Goal: Information Seeking & Learning: Understand process/instructions

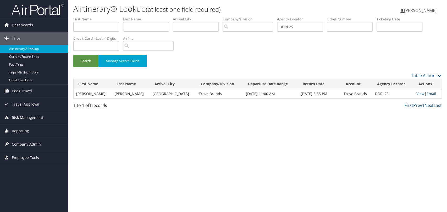
click at [38, 141] on span "Company Admin" at bounding box center [26, 144] width 29 height 13
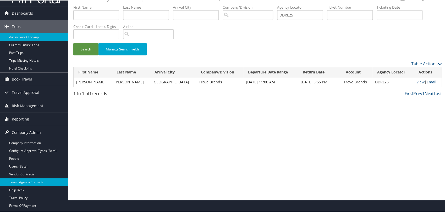
scroll to position [58, 0]
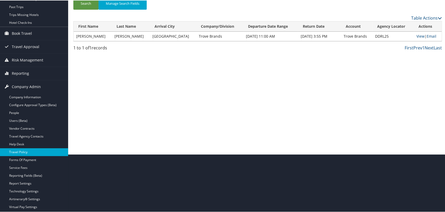
click at [32, 150] on link "Travel Policy" at bounding box center [34, 152] width 68 height 8
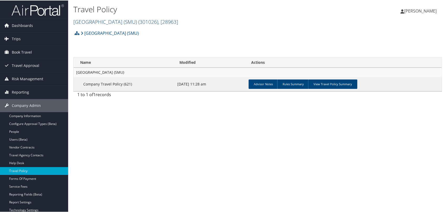
click at [113, 21] on link "Southern Methodist University (SMU) ( 301026 ) , [ 28963 ]" at bounding box center [125, 21] width 105 height 7
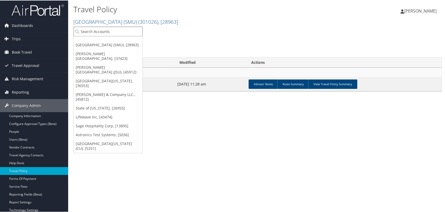
click at [136, 34] on input "search" at bounding box center [108, 31] width 69 height 10
type input "ski"
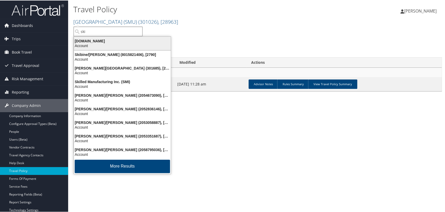
click at [90, 42] on div "[DOMAIN_NAME]" at bounding box center [122, 40] width 103 height 5
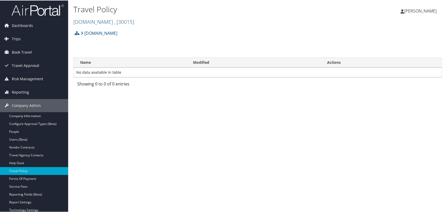
click at [114, 19] on span ", [ 30015 ]" at bounding box center [124, 21] width 20 height 7
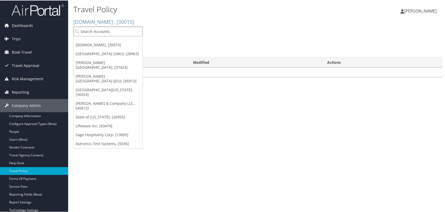
click at [100, 32] on input "search" at bounding box center [108, 31] width 69 height 10
paste input "44296"
type input "44296"
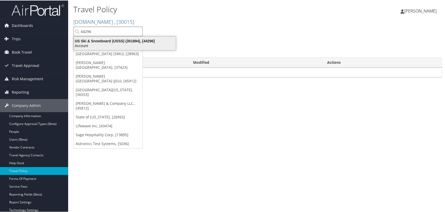
click at [103, 43] on div "Account" at bounding box center [125, 45] width 108 height 5
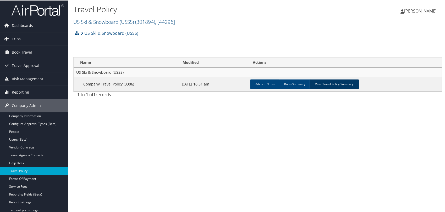
click at [317, 82] on link "View Travel Policy Summary" at bounding box center [333, 83] width 49 height 9
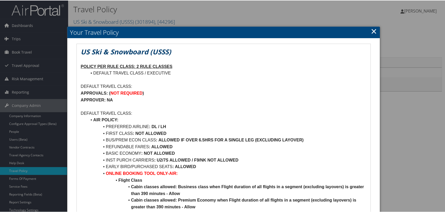
click at [371, 32] on link "×" at bounding box center [374, 30] width 6 height 10
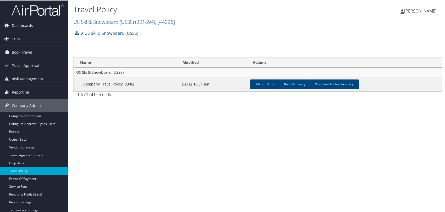
click at [42, 13] on img at bounding box center [38, 9] width 52 height 12
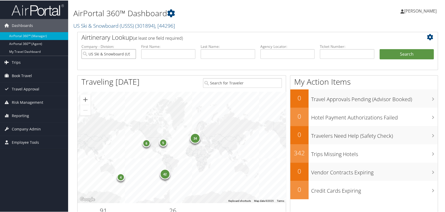
click at [130, 52] on input "US Ski & Snowboard (USSS)" at bounding box center [108, 54] width 54 height 10
click at [278, 53] on input "text" at bounding box center [287, 54] width 54 height 10
paste input "DMB57K"
type input "DMB57K"
click at [386, 57] on button "Search" at bounding box center [406, 54] width 54 height 10
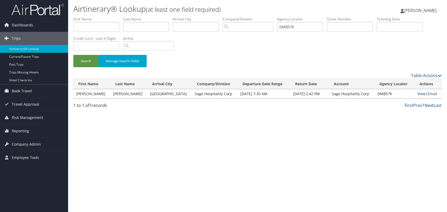
click at [417, 92] on link "View" at bounding box center [421, 93] width 8 height 5
click at [294, 27] on input "DMB57K" at bounding box center [300, 27] width 46 height 10
paste input "GTCTL"
type input "DGTCTL"
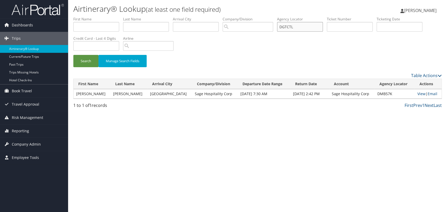
click at [73, 55] on button "Search" at bounding box center [85, 61] width 25 height 12
click at [420, 94] on link "View" at bounding box center [422, 93] width 8 height 5
click at [30, 143] on span "Company Admin" at bounding box center [26, 144] width 29 height 13
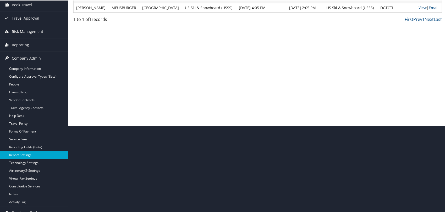
scroll to position [87, 0]
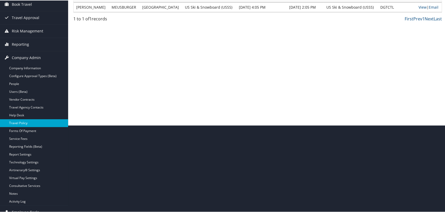
click at [28, 122] on link "Travel Policy" at bounding box center [34, 123] width 68 height 8
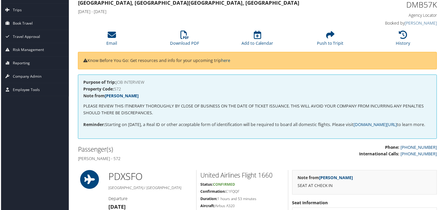
scroll to position [29, 0]
drag, startPoint x: 121, startPoint y: 164, endPoint x: 77, endPoint y: 167, distance: 44.3
click at [77, 162] on h4 "Chloe spencer Berry - 572" at bounding box center [165, 159] width 176 height 6
copy h4 "Chloe spencer Berry"
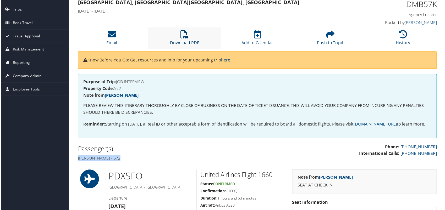
click at [187, 36] on icon at bounding box center [184, 34] width 8 height 8
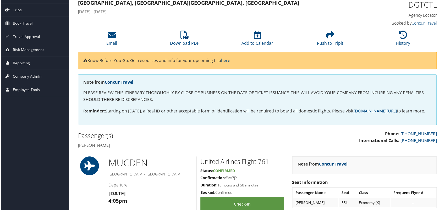
scroll to position [29, 0]
drag, startPoint x: 116, startPoint y: 151, endPoint x: 78, endPoint y: 153, distance: 38.5
click at [78, 148] on h4 "[PERSON_NAME]" at bounding box center [165, 145] width 176 height 6
copy h4 "Rene Meusburger"
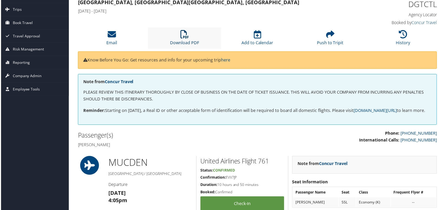
click at [186, 37] on icon at bounding box center [184, 34] width 8 height 8
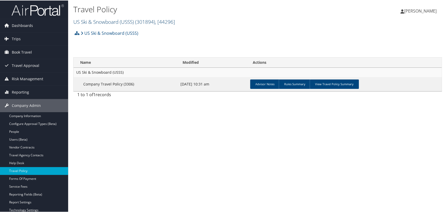
click at [121, 20] on link "US Ski & Snowboard (USSS) ( 301894 ) , [ 44296 ]" at bounding box center [124, 21] width 102 height 7
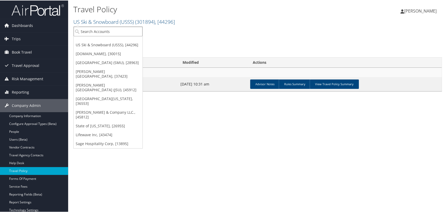
click at [115, 33] on input "search" at bounding box center [108, 31] width 69 height 10
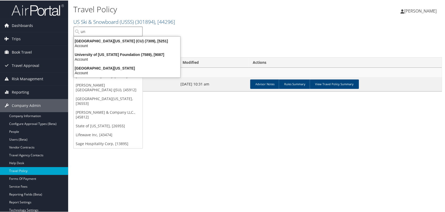
type input "u"
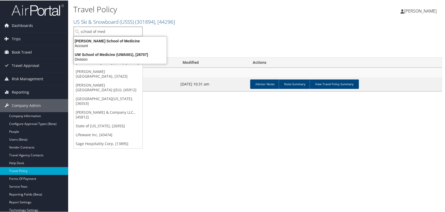
type input "school of med"
click at [219, 137] on div "Travel Policy US Ski & Snowboard (USSS) ( 301894 ) , [ 44296 ] US Ski & Snowboa…" at bounding box center [257, 106] width 379 height 212
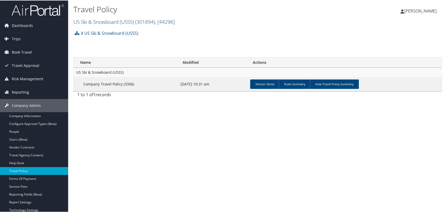
drag, startPoint x: 120, startPoint y: 23, endPoint x: 123, endPoint y: 24, distance: 3.4
click at [121, 23] on link "US Ski & Snowboard (USSS) ( 301894 ) , [ 44296 ]" at bounding box center [124, 21] width 102 height 7
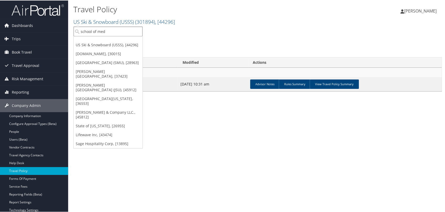
click at [116, 32] on input "school of med" at bounding box center [108, 31] width 69 height 10
click at [110, 31] on input "search" at bounding box center [108, 31] width 69 height 10
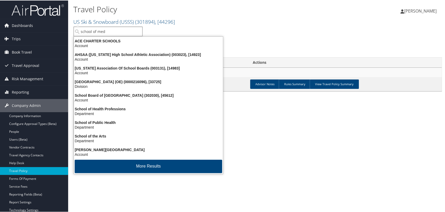
type input "school of medi"
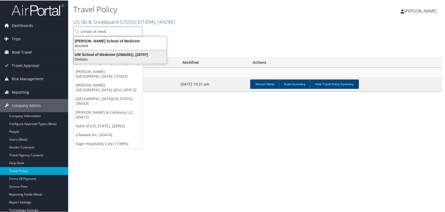
click at [104, 59] on div "Division" at bounding box center [120, 59] width 99 height 5
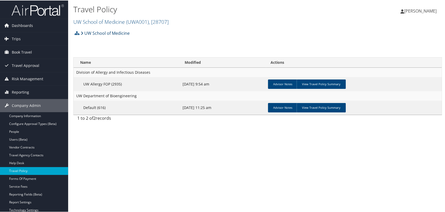
click at [108, 32] on link "UW School of Medicine" at bounding box center [105, 32] width 49 height 10
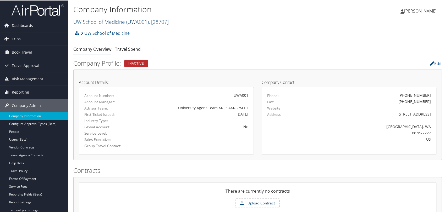
click at [104, 20] on link "UW School of Medicine ( UWA001 ) , [ 28707 ]" at bounding box center [120, 21] width 95 height 7
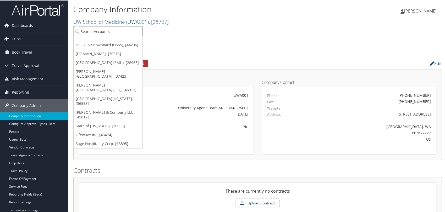
click at [105, 34] on input "search" at bounding box center [108, 31] width 69 height 10
type input "c"
paste input "5251"
type input "5251"
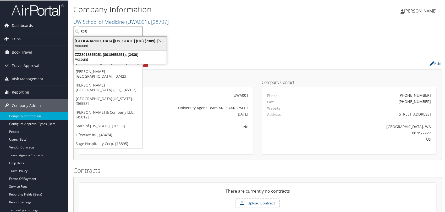
click at [103, 42] on div "University of Colorado (CU) (7309), [5251]" at bounding box center [120, 40] width 99 height 5
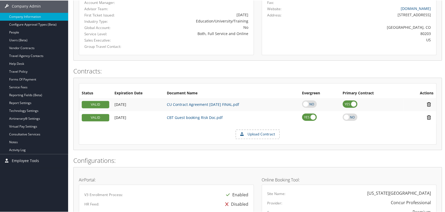
scroll to position [116, 0]
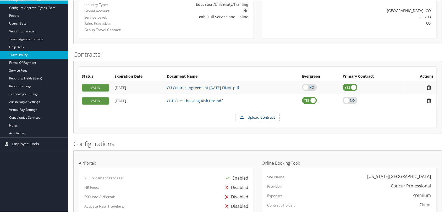
click at [21, 57] on link "Travel Policy" at bounding box center [34, 55] width 68 height 8
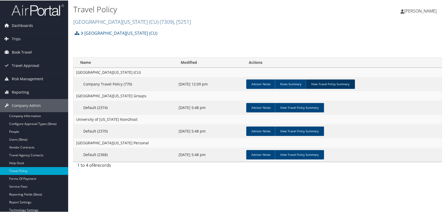
click at [316, 85] on link "View Travel Policy Summary" at bounding box center [329, 83] width 49 height 9
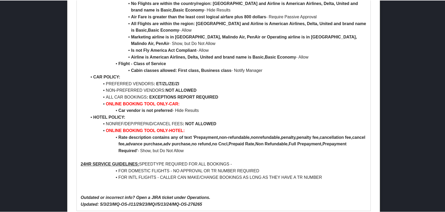
scroll to position [301, 0]
